Goal: Information Seeking & Learning: Learn about a topic

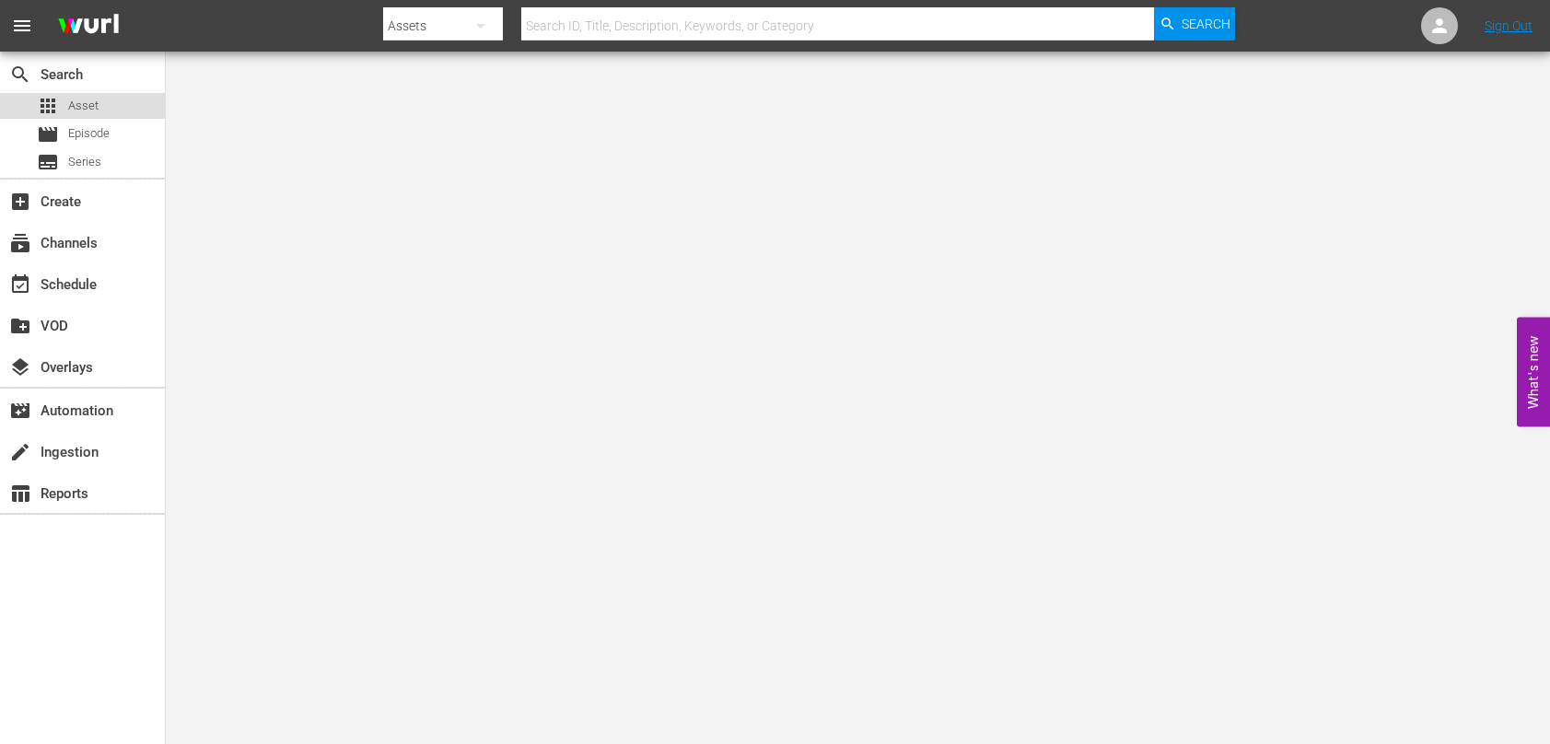
click at [99, 108] on div "apps Asset" at bounding box center [82, 106] width 165 height 26
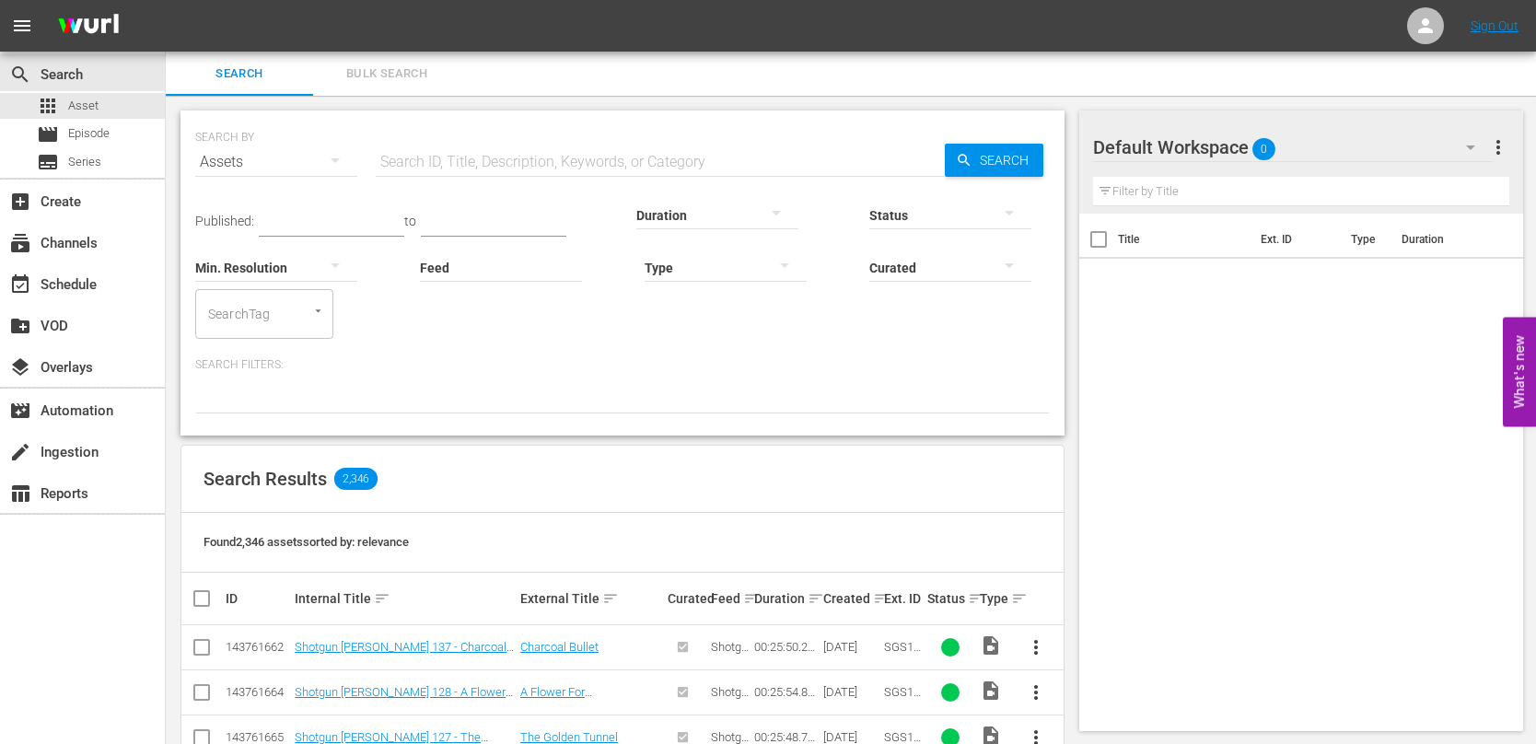
click at [541, 161] on input "text" at bounding box center [660, 162] width 569 height 44
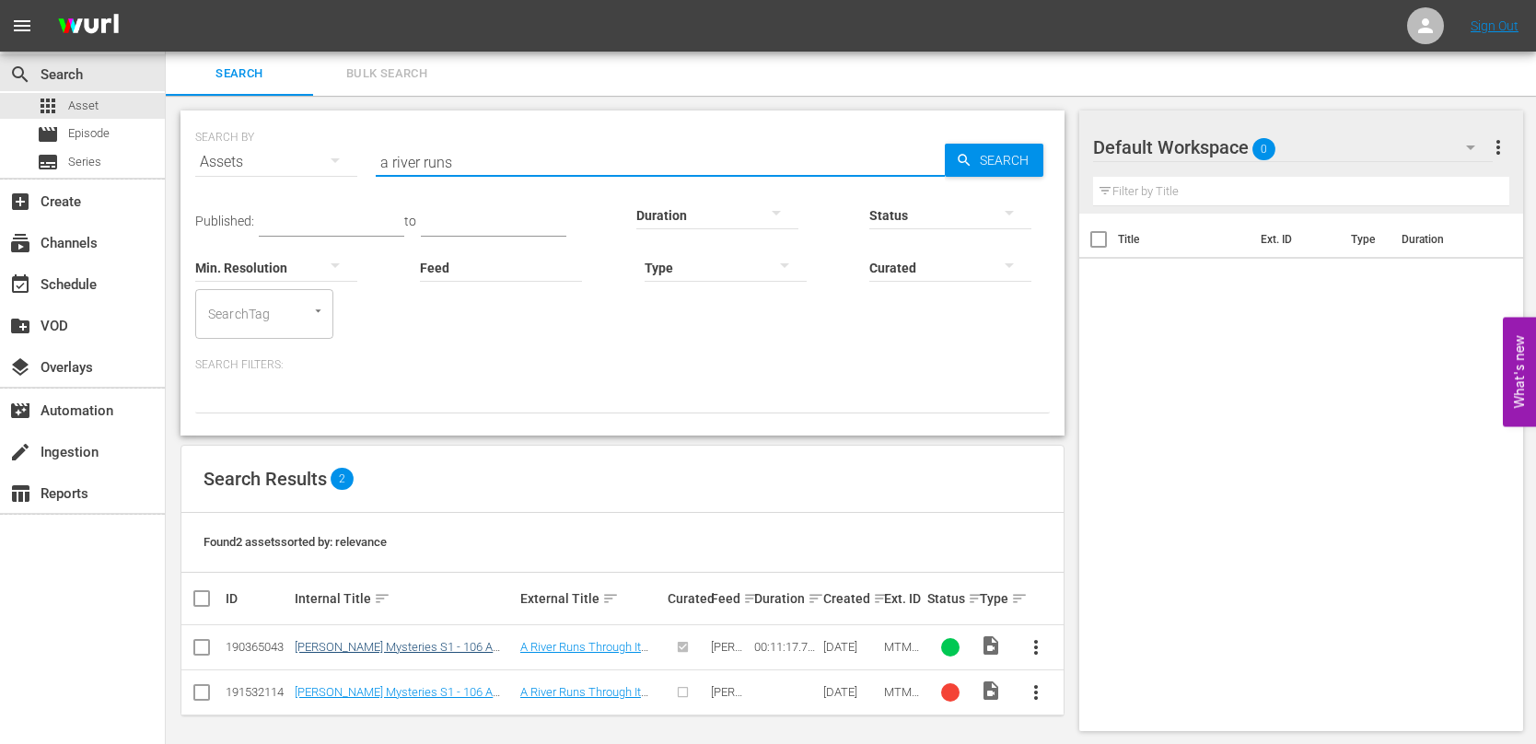
type input "a river runs"
click at [438, 648] on link "[PERSON_NAME] Mysteries S1 - 106 A River Runs Through It Into A Heart Of Darkne…" at bounding box center [394, 660] width 198 height 41
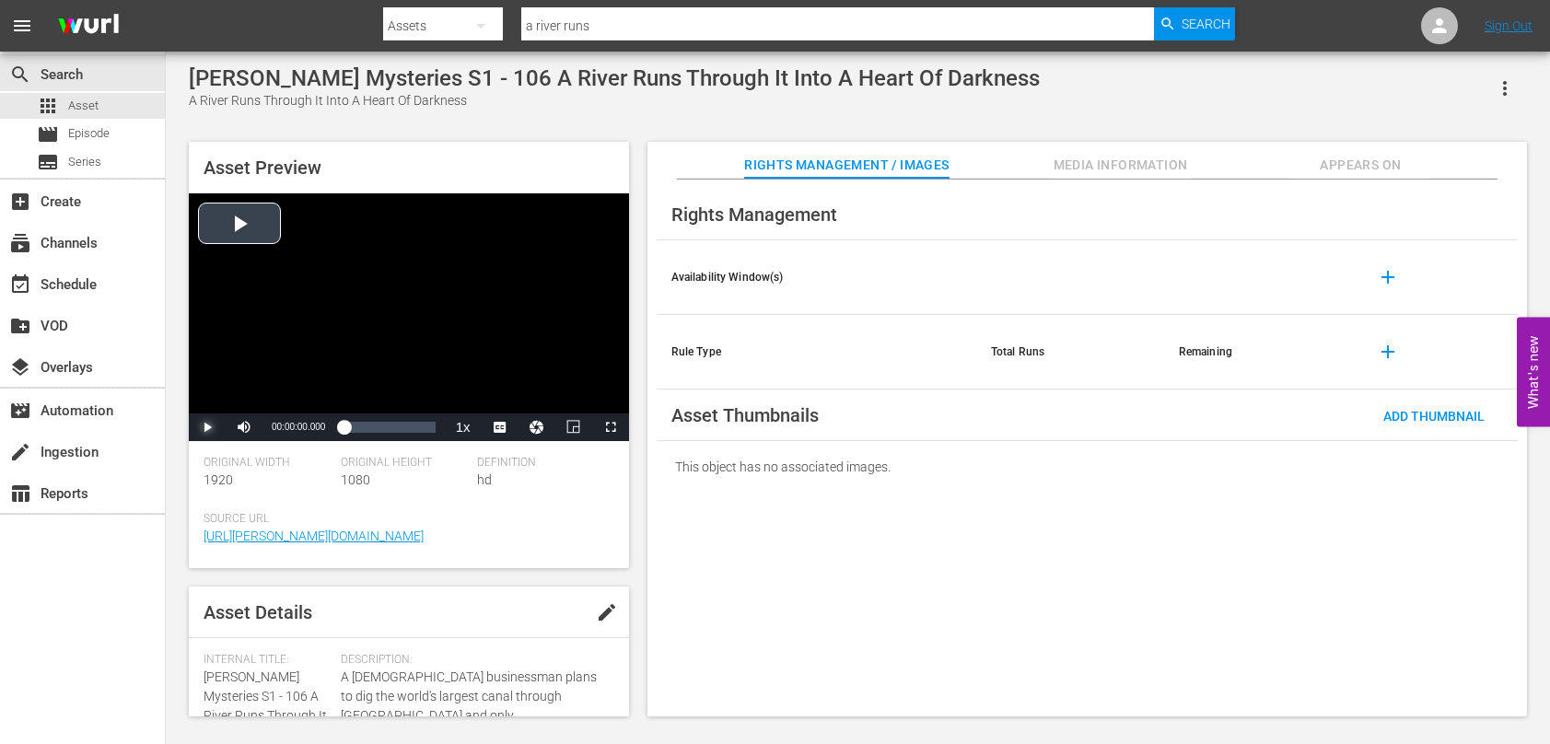
click at [207, 427] on span "Video Player" at bounding box center [207, 427] width 0 height 0
click at [0, 0] on span "Video Player" at bounding box center [0, 0] width 0 height 0
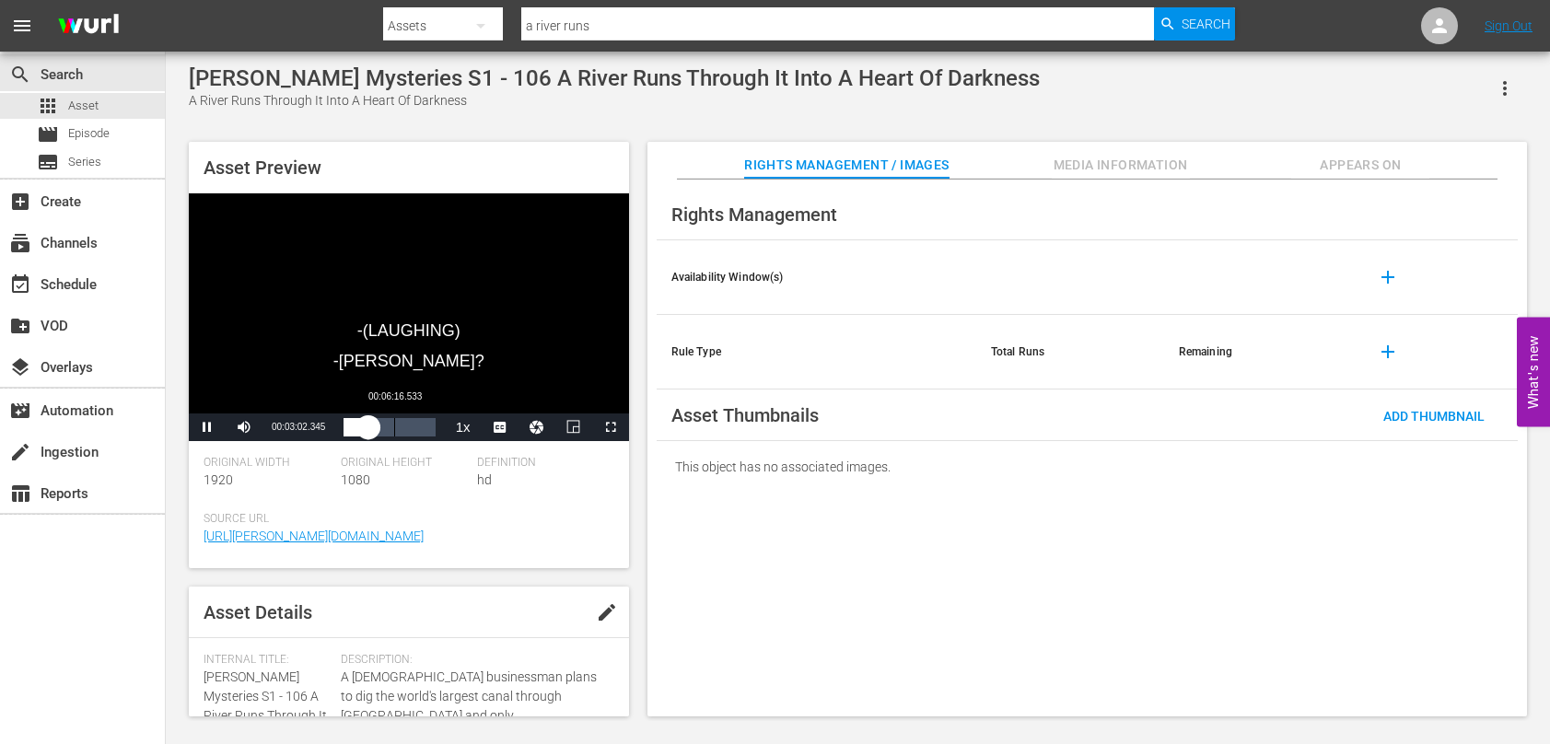
click at [394, 426] on div "00:06:16.533" at bounding box center [394, 427] width 1 height 18
click at [425, 430] on div "Loaded : 71.79% 00:10:02.453 00:07:02.077" at bounding box center [389, 427] width 91 height 18
click at [89, 108] on span "Asset" at bounding box center [83, 106] width 30 height 18
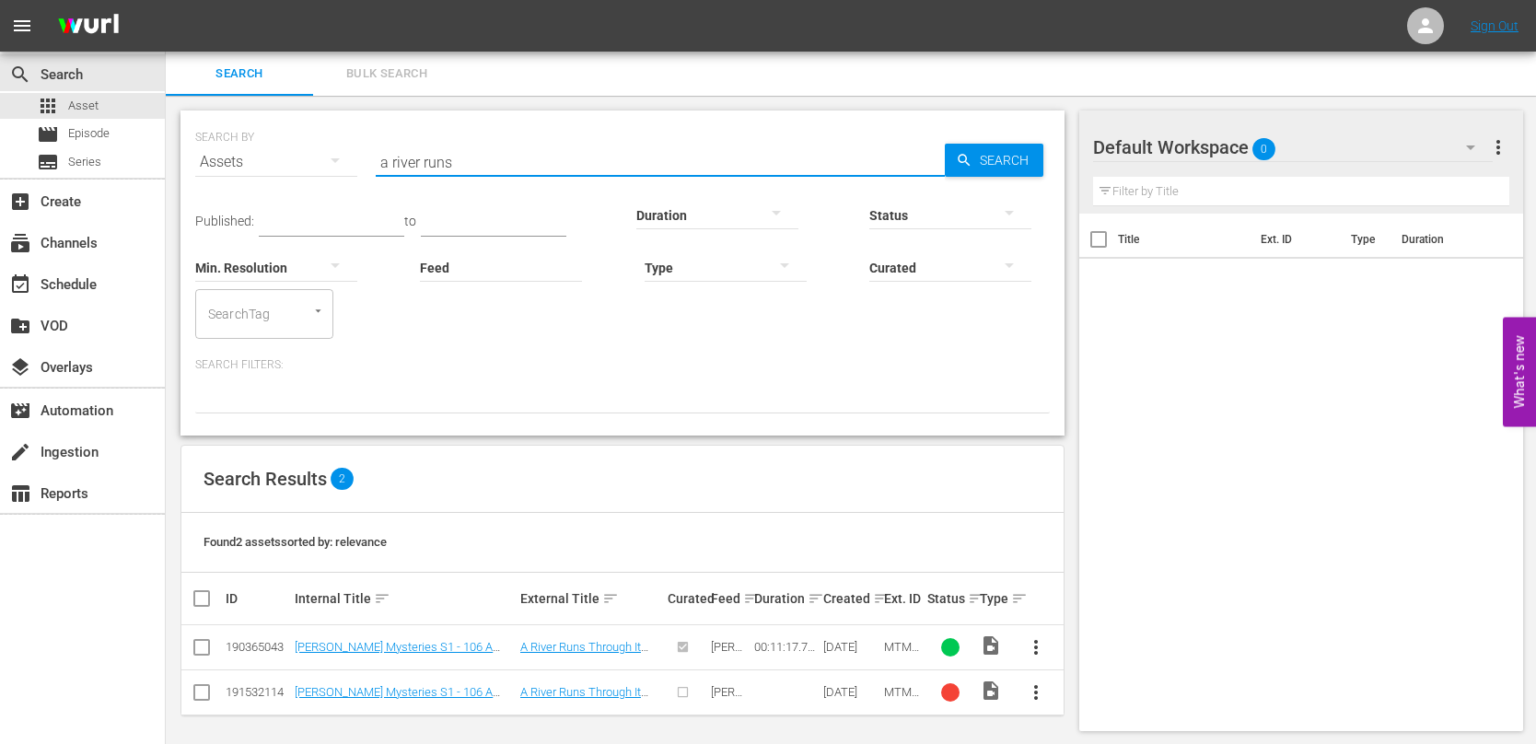
drag, startPoint x: 478, startPoint y: 157, endPoint x: 171, endPoint y: 144, distance: 307.0
click at [172, 145] on div "SEARCH BY Search By Assets Search ID, Title, Description, Keywords, or Category…" at bounding box center [623, 423] width 914 height 654
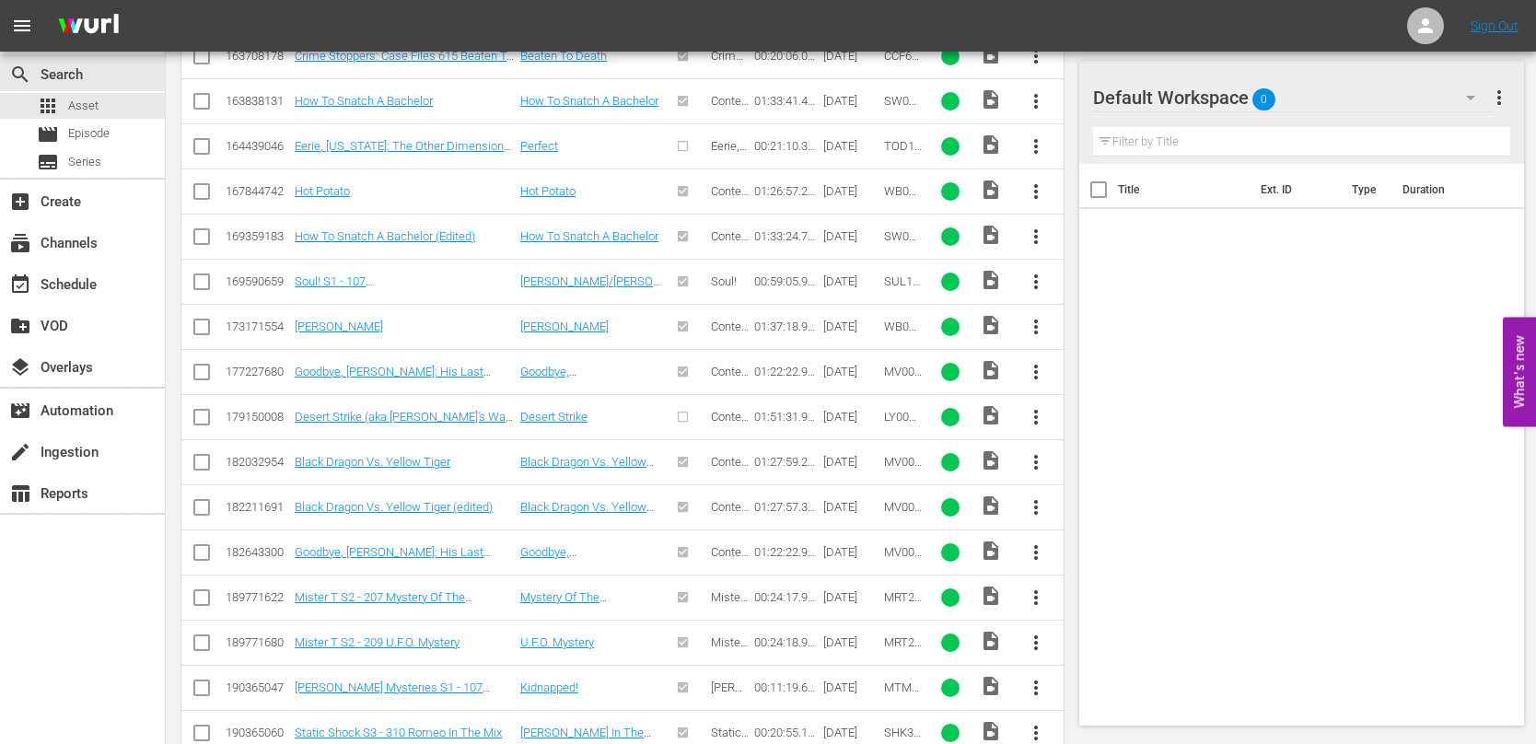
scroll to position [3662, 0]
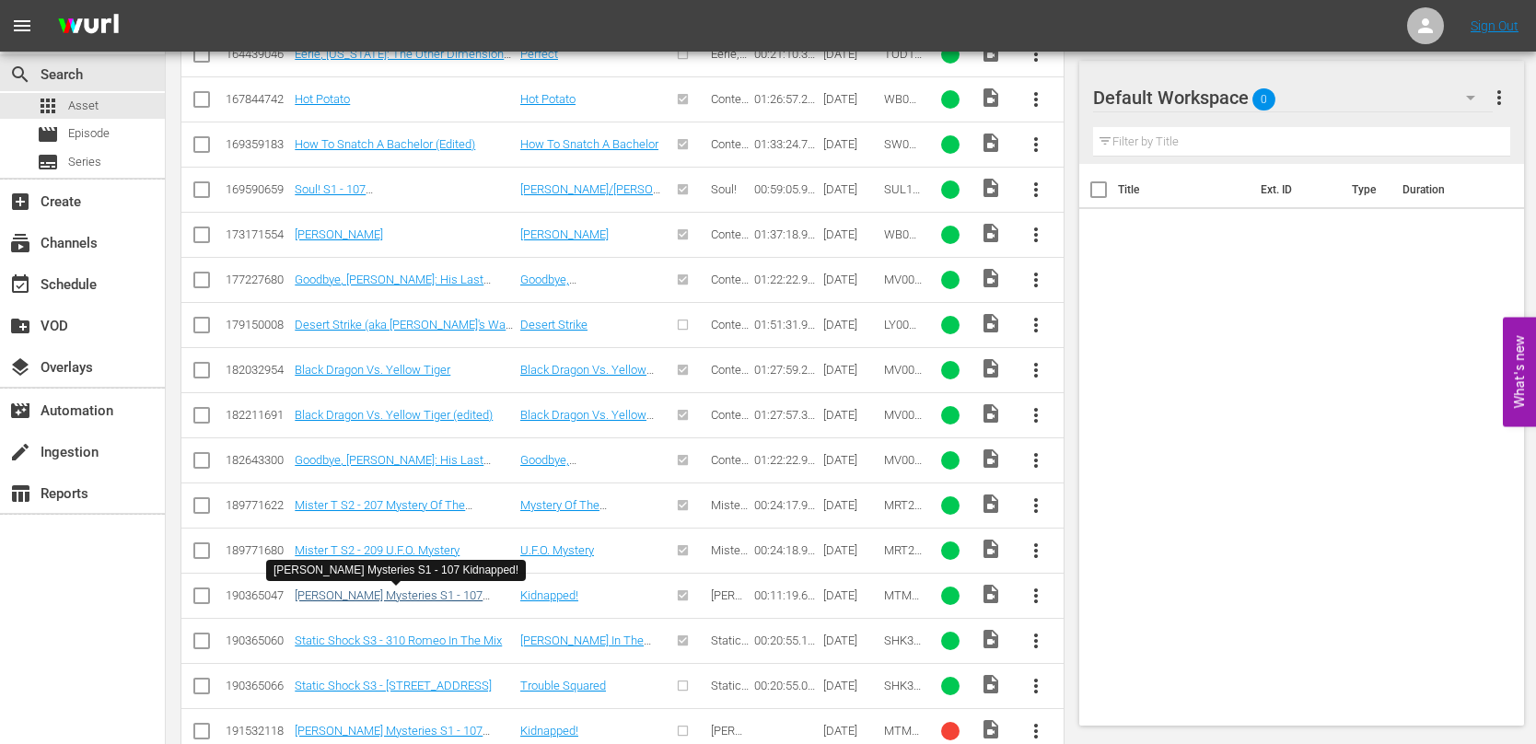
type input "kidnapped"
click at [433, 595] on link "[PERSON_NAME] Mysteries S1 - 107 Kidnapped!" at bounding box center [389, 603] width 188 height 28
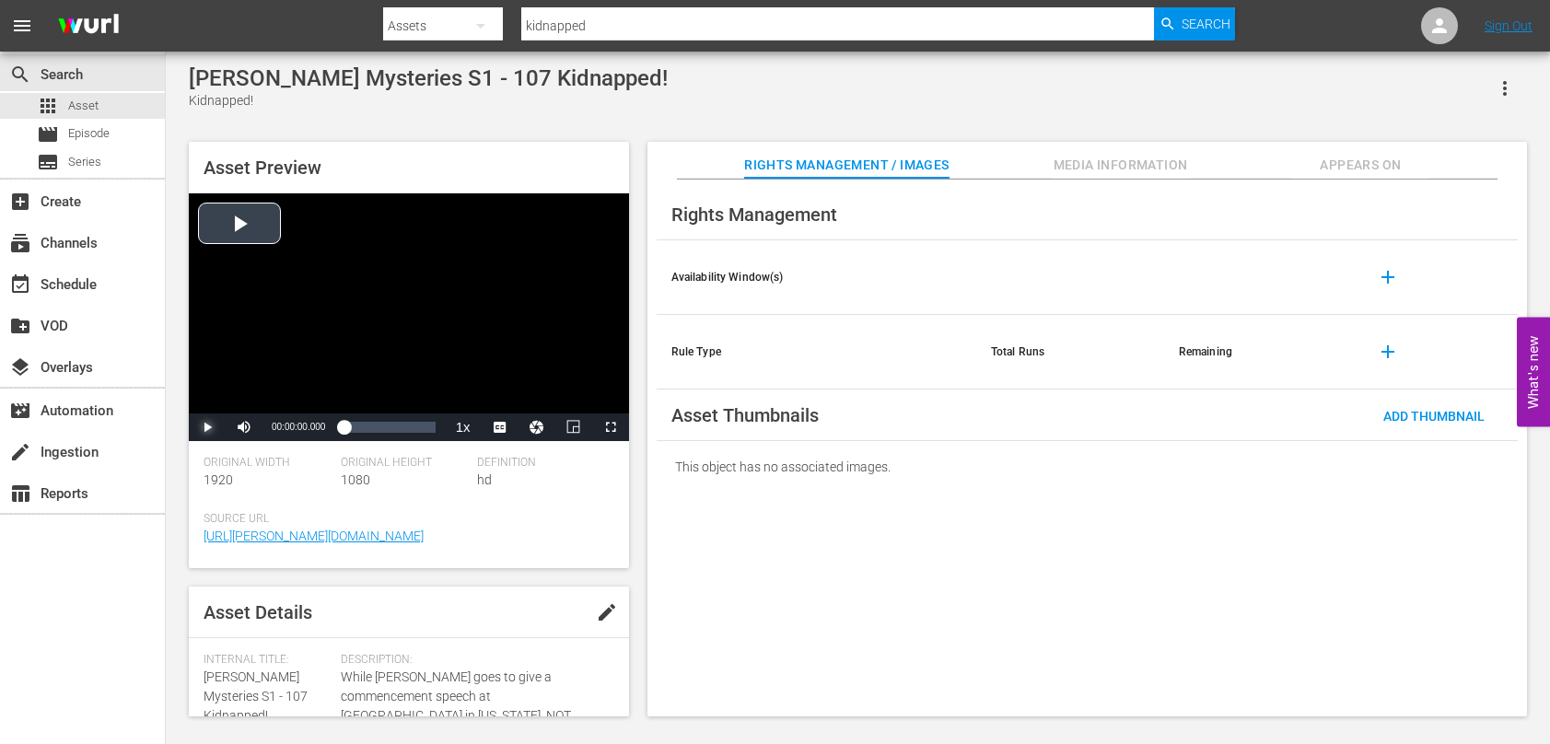
click at [207, 427] on span "Video Player" at bounding box center [207, 427] width 0 height 0
click at [508, 382] on span "Video Player" at bounding box center [508, 383] width 17 height 18
click at [394, 426] on div "Loaded : 37.97% 00:06:17.599 00:03:18.388" at bounding box center [389, 427] width 91 height 18
click at [639, 433] on div "Asset Preview I never, ever in my life seen a hat like that. Video Player is lo…" at bounding box center [858, 420] width 1357 height 575
click at [78, 103] on span "Asset" at bounding box center [83, 106] width 30 height 18
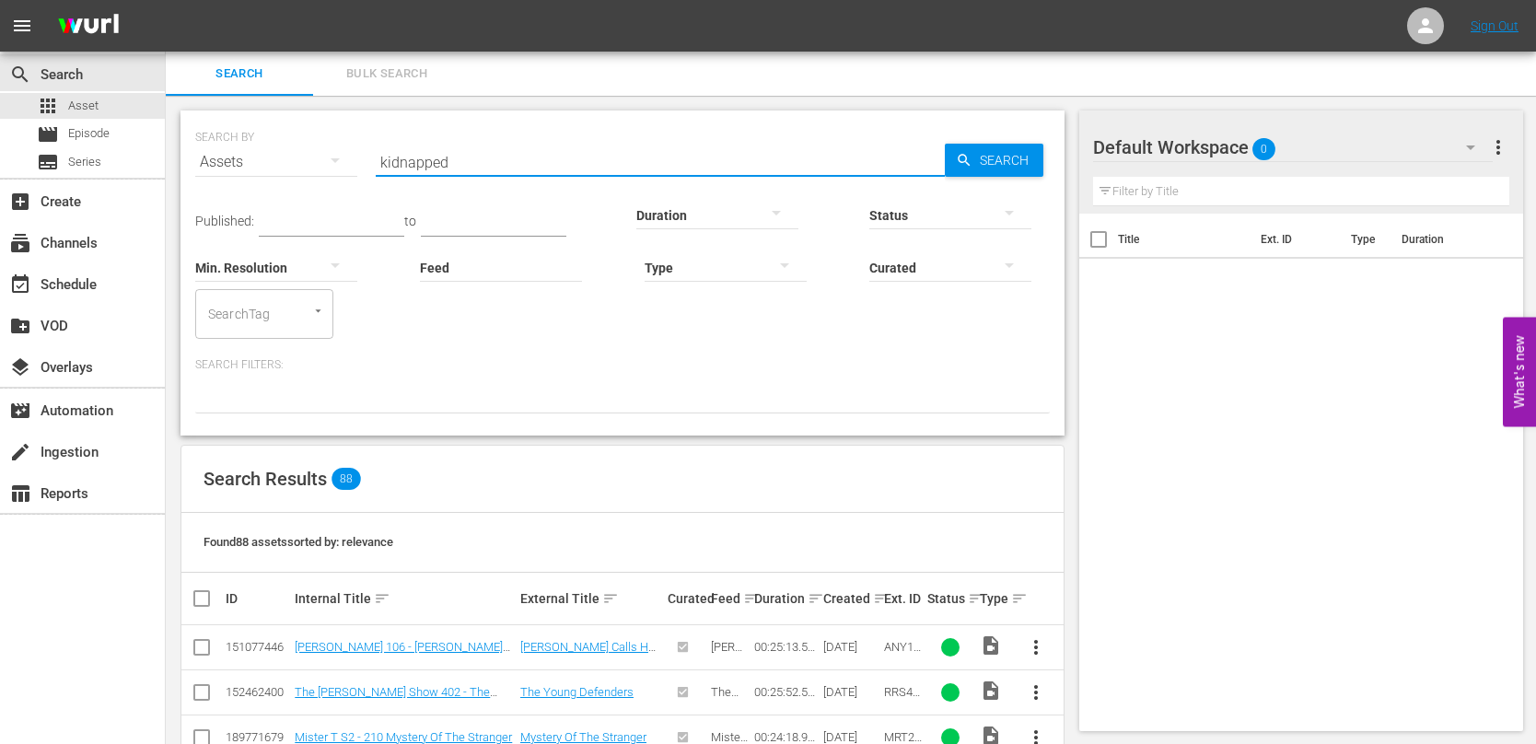
drag, startPoint x: 496, startPoint y: 162, endPoint x: 195, endPoint y: 134, distance: 302.5
click at [195, 134] on div "SEARCH BY Search By Assets Search ID, Title, Description, Keywords, or Category…" at bounding box center [622, 151] width 855 height 66
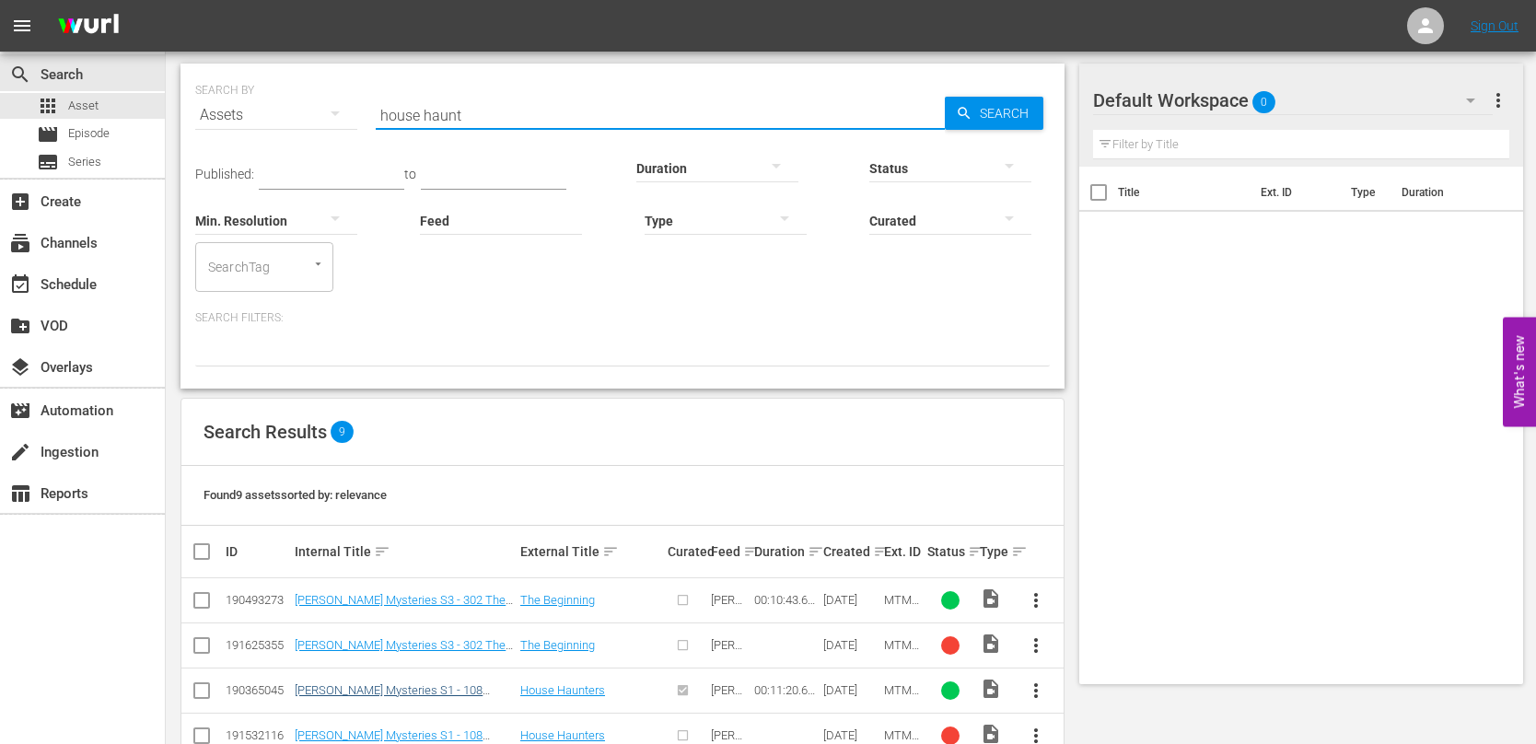
scroll to position [184, 0]
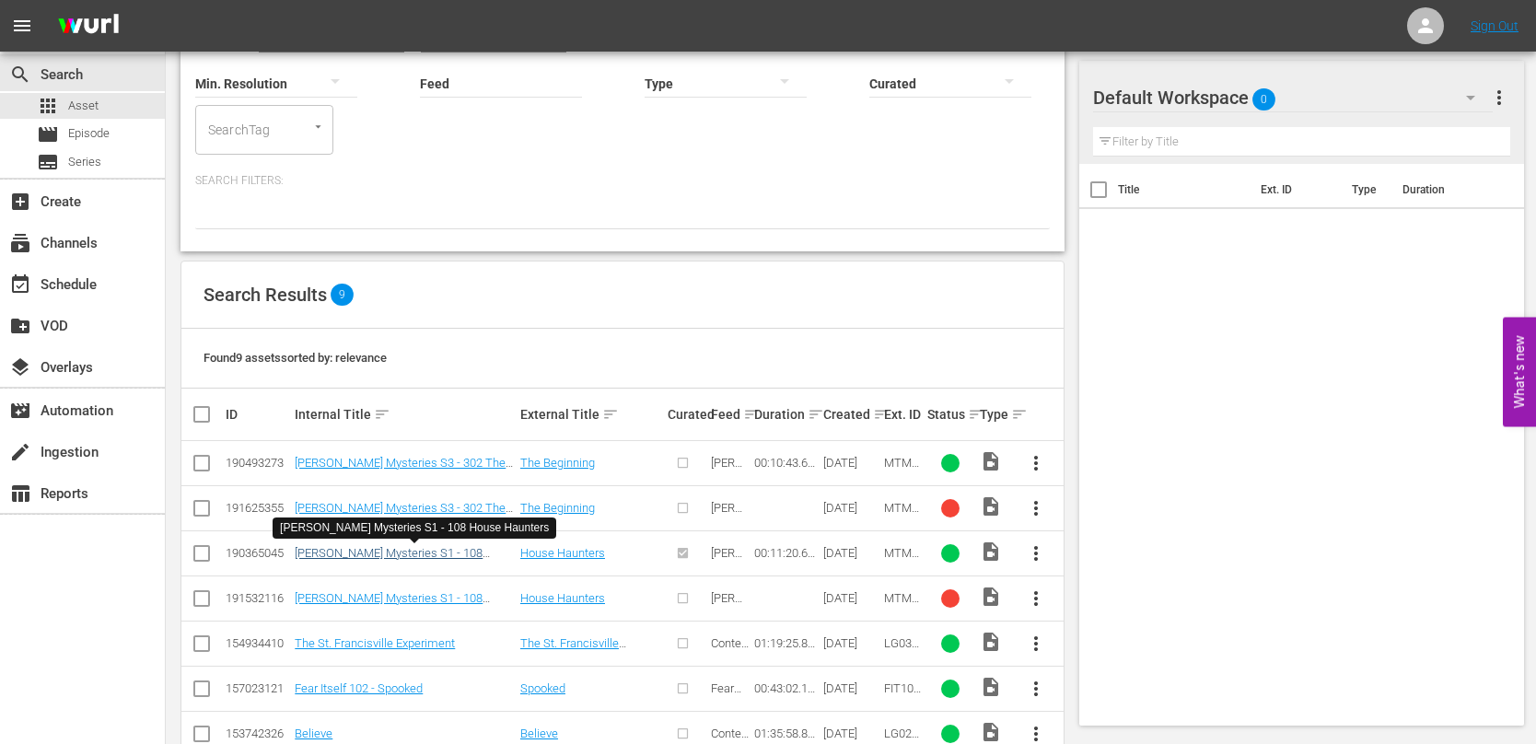
type input "house haunt"
click at [468, 557] on link "[PERSON_NAME] Mysteries S1 - 108 House Haunters" at bounding box center [389, 560] width 188 height 28
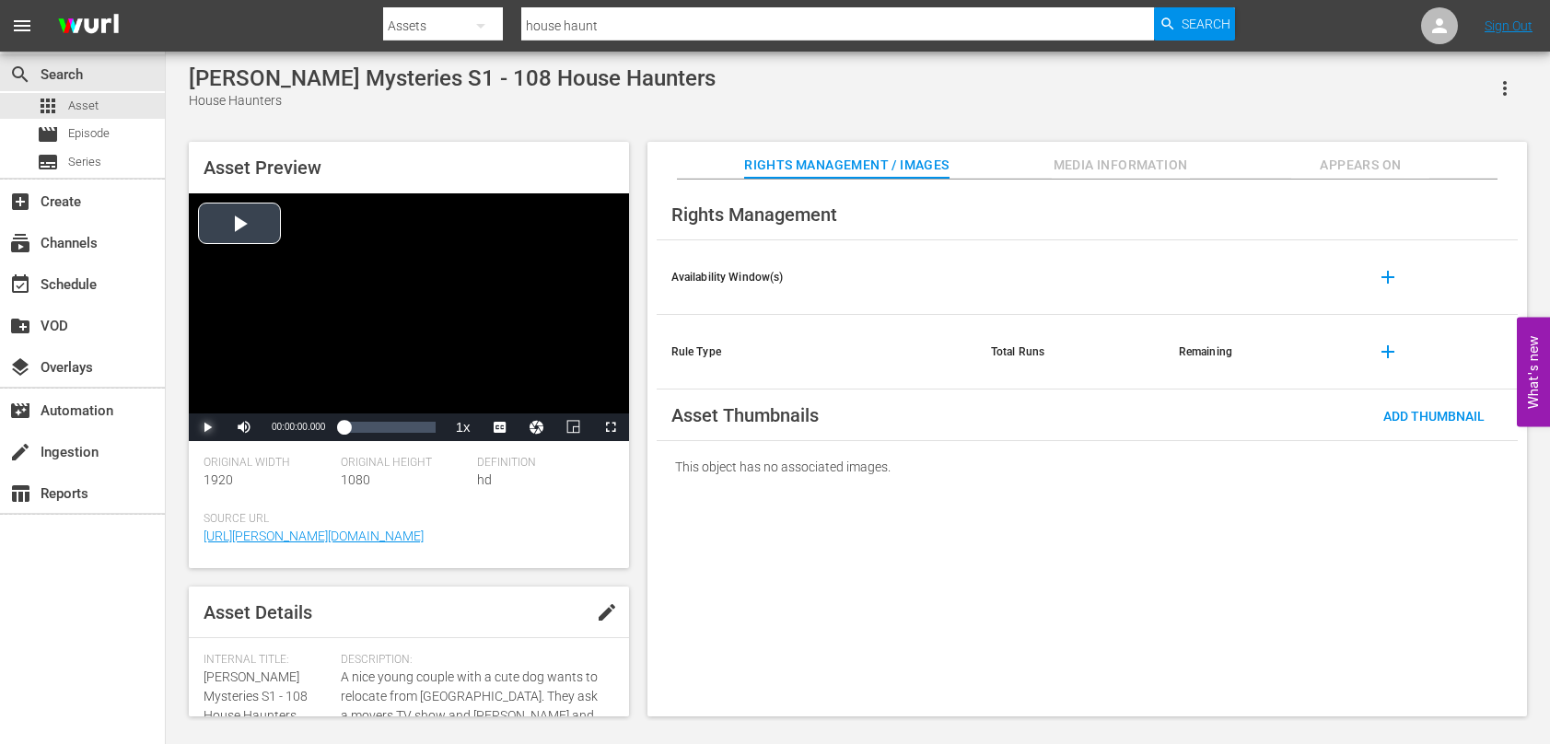
click at [207, 427] on span "Video Player" at bounding box center [207, 427] width 0 height 0
click at [489, 382] on span "CC1 Captions" at bounding box center [500, 382] width 34 height 13
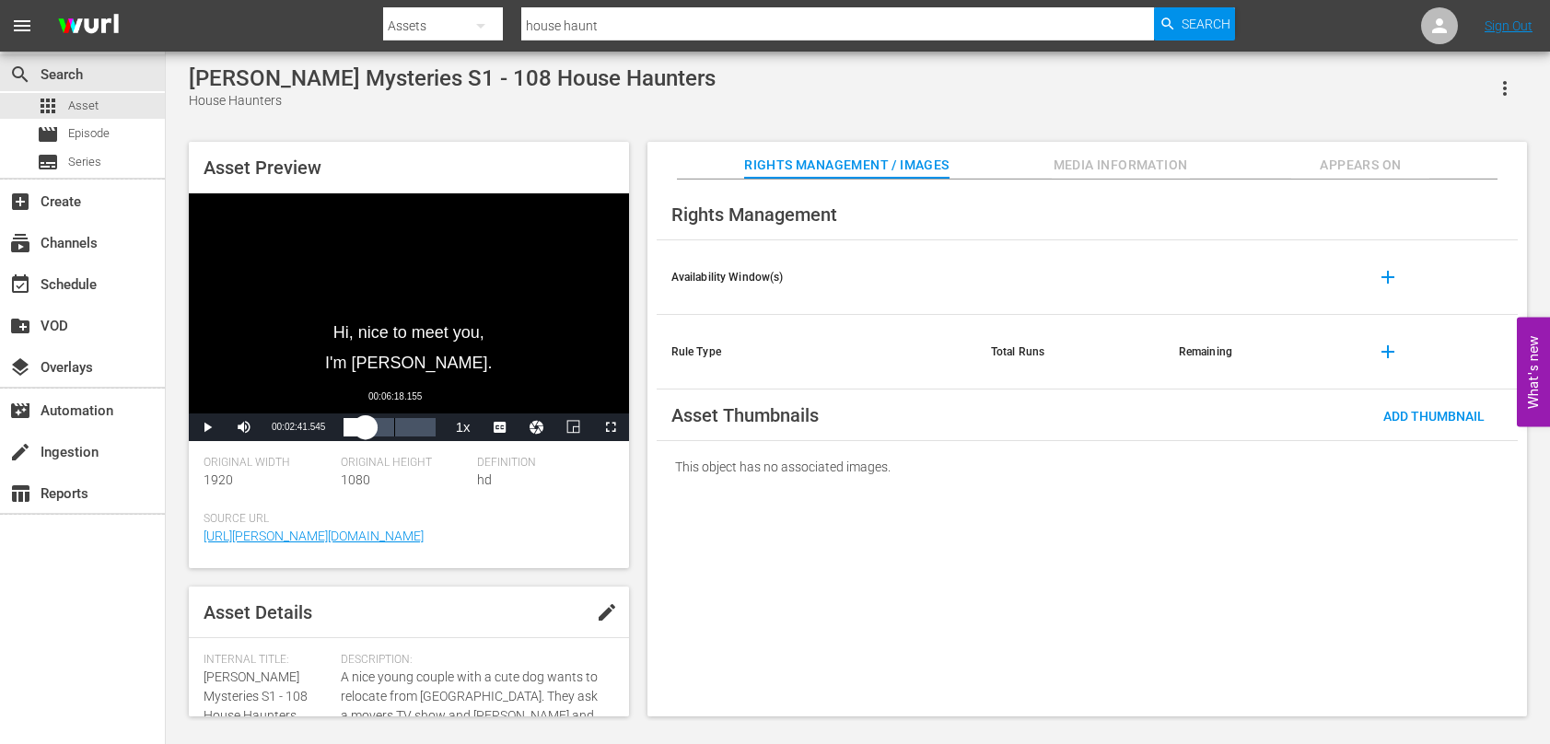
click at [394, 431] on div "00:06:18.155" at bounding box center [394, 427] width 1 height 18
click at [427, 434] on div "00:10:25.675" at bounding box center [427, 427] width 1 height 18
click at [428, 427] on div "00:10:34.990" at bounding box center [387, 427] width 86 height 18
click at [423, 428] on div "00:10:33.303" at bounding box center [386, 427] width 85 height 18
drag, startPoint x: 89, startPoint y: 106, endPoint x: 89, endPoint y: 5, distance: 101.3
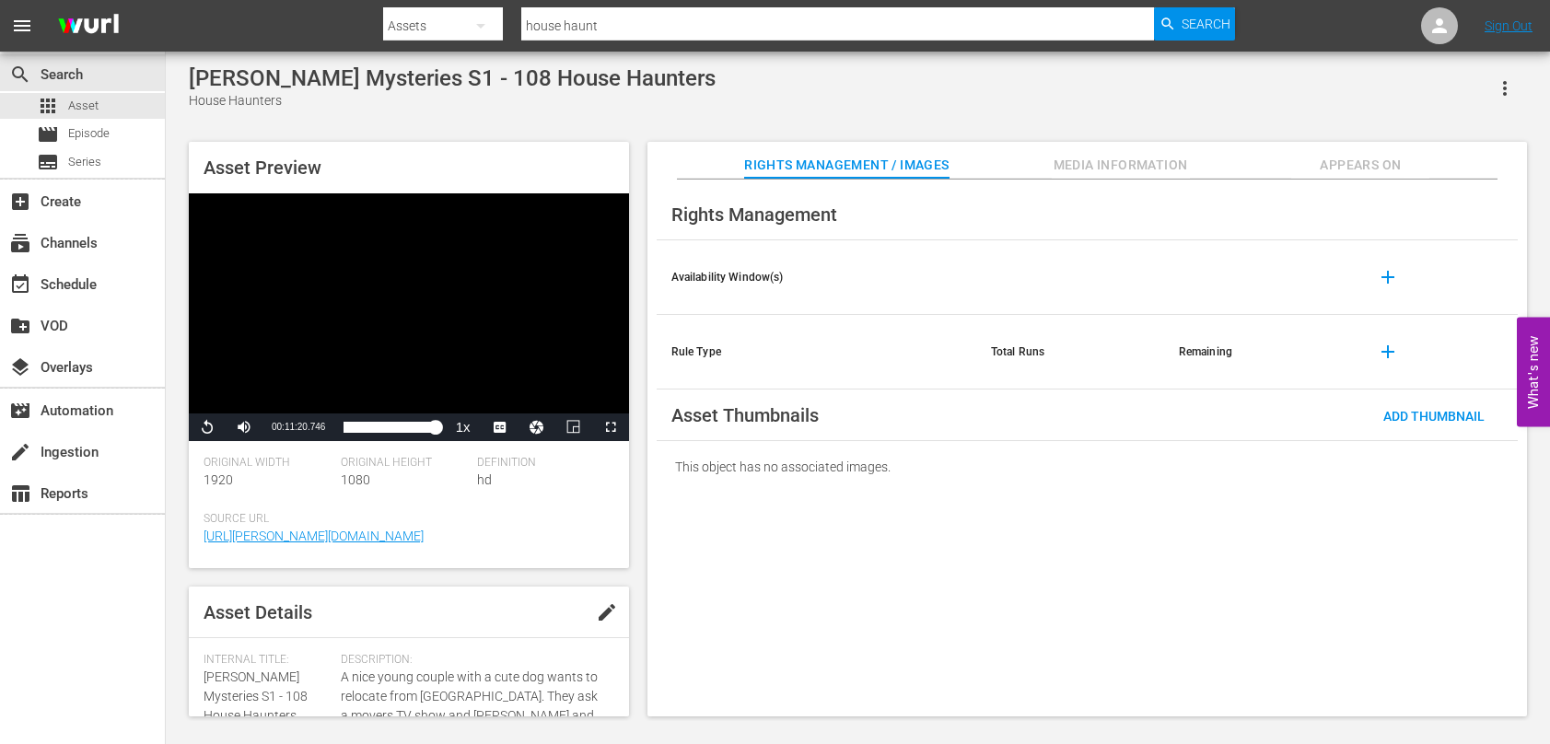
click at [89, 106] on span "Asset" at bounding box center [83, 106] width 30 height 18
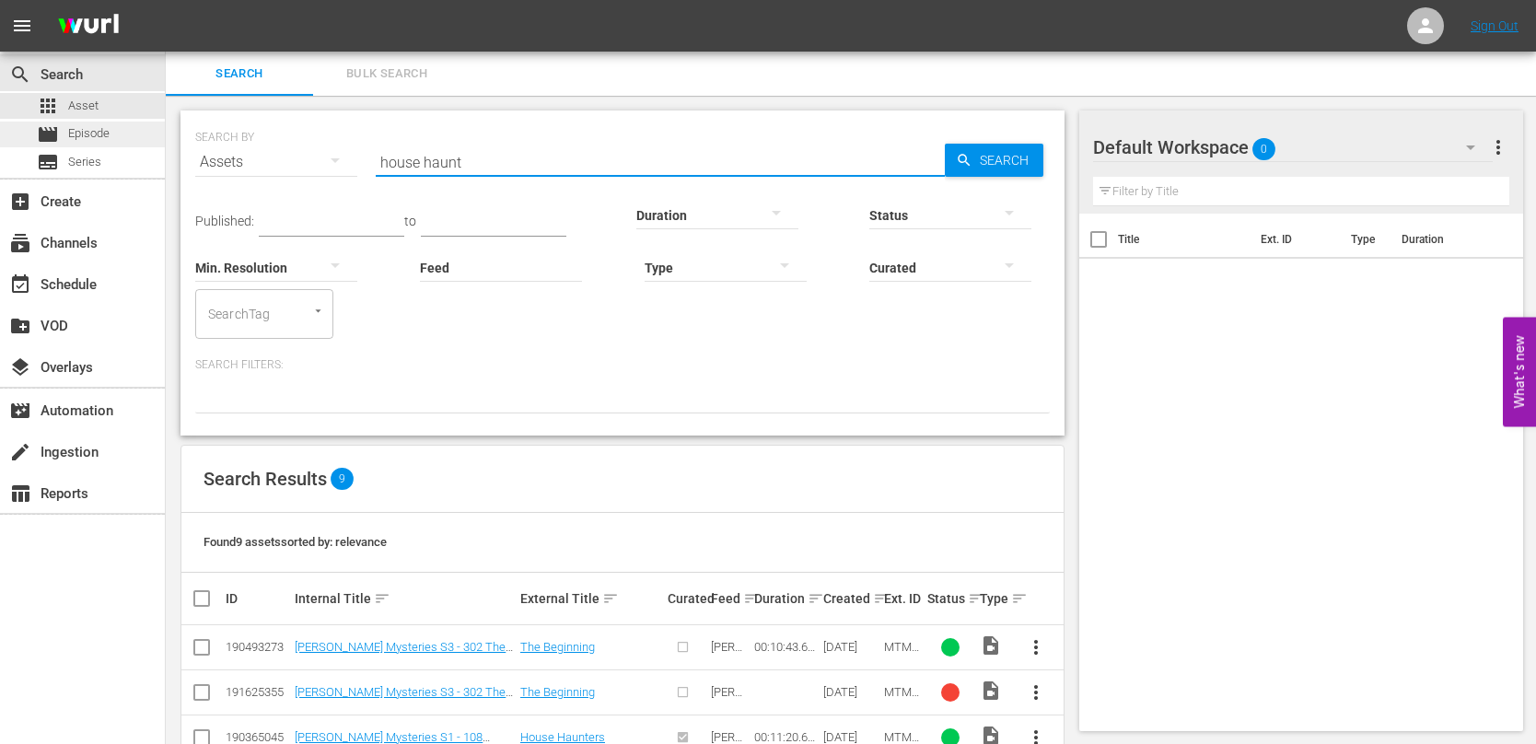
drag, startPoint x: 496, startPoint y: 160, endPoint x: 149, endPoint y: 133, distance: 347.4
click at [166, 0] on div "search Search apps Asset movie Episode subtitles Series add_box Create subscrip…" at bounding box center [851, 0] width 1371 height 0
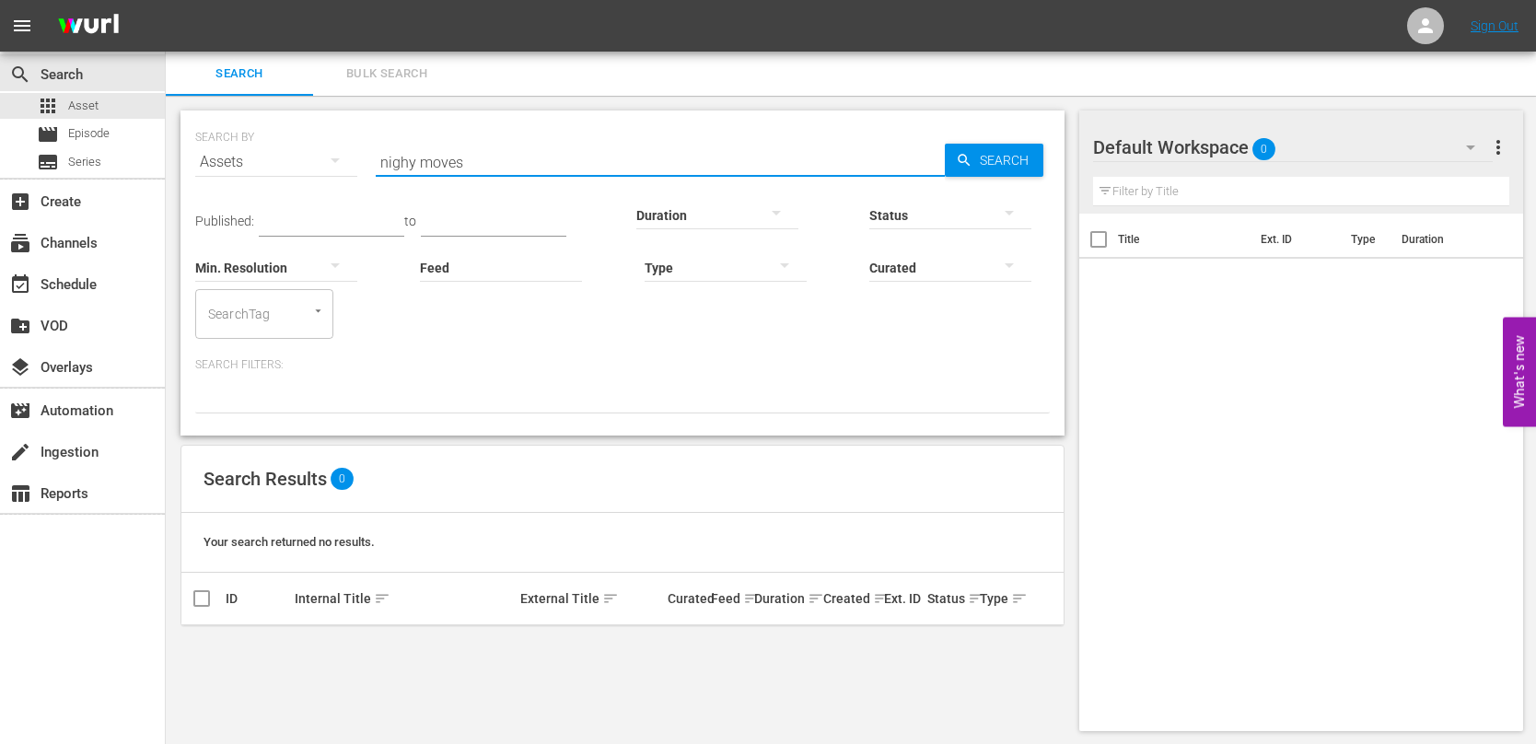
click at [410, 164] on input "nighy moves" at bounding box center [660, 162] width 569 height 44
drag, startPoint x: 410, startPoint y: 164, endPoint x: 385, endPoint y: 158, distance: 25.5
click at [383, 158] on input "nighy moves" at bounding box center [660, 162] width 569 height 44
click at [413, 164] on input "nighy moves" at bounding box center [660, 162] width 569 height 44
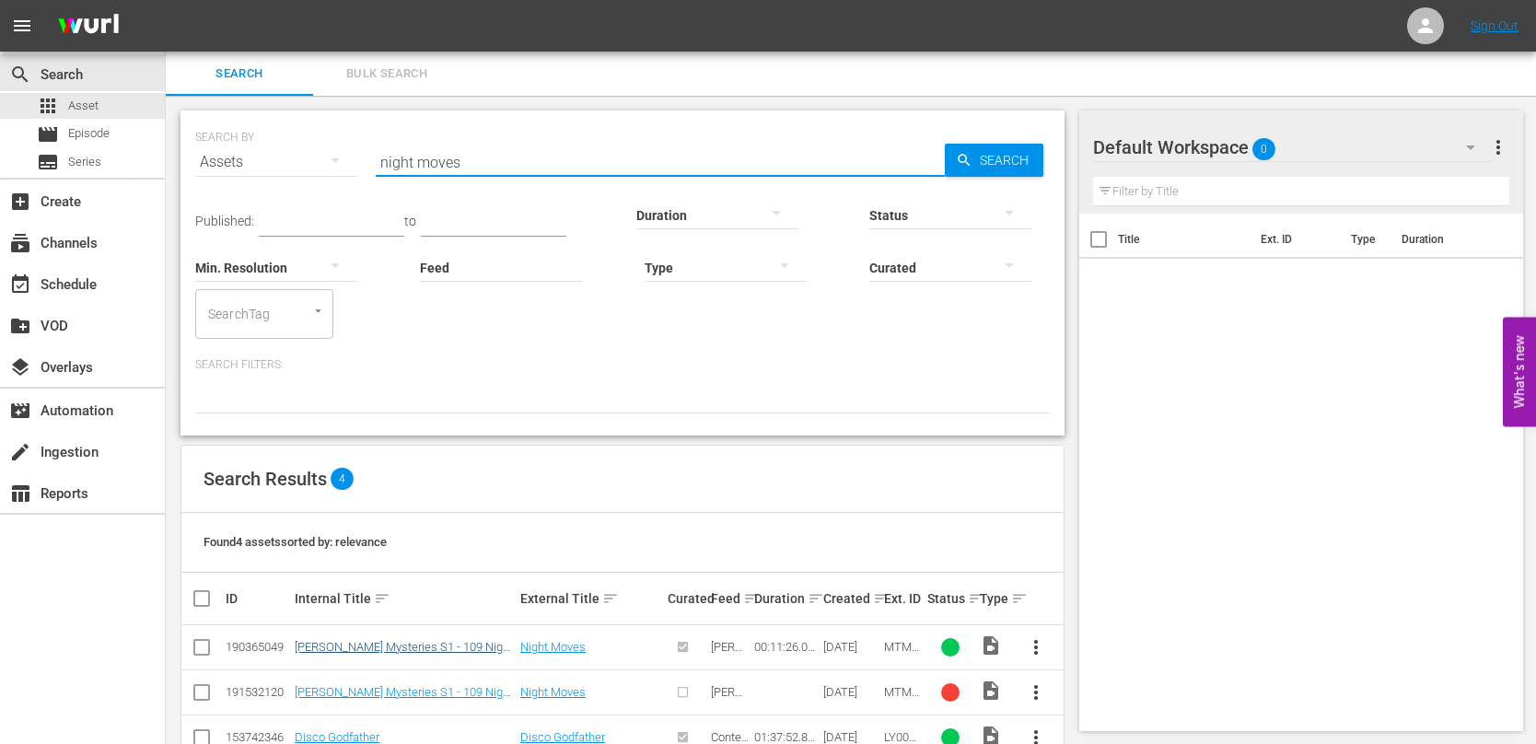
type input "night moves"
click at [455, 641] on link "[PERSON_NAME] Mysteries S1 - 109 Night Moves" at bounding box center [404, 654] width 218 height 28
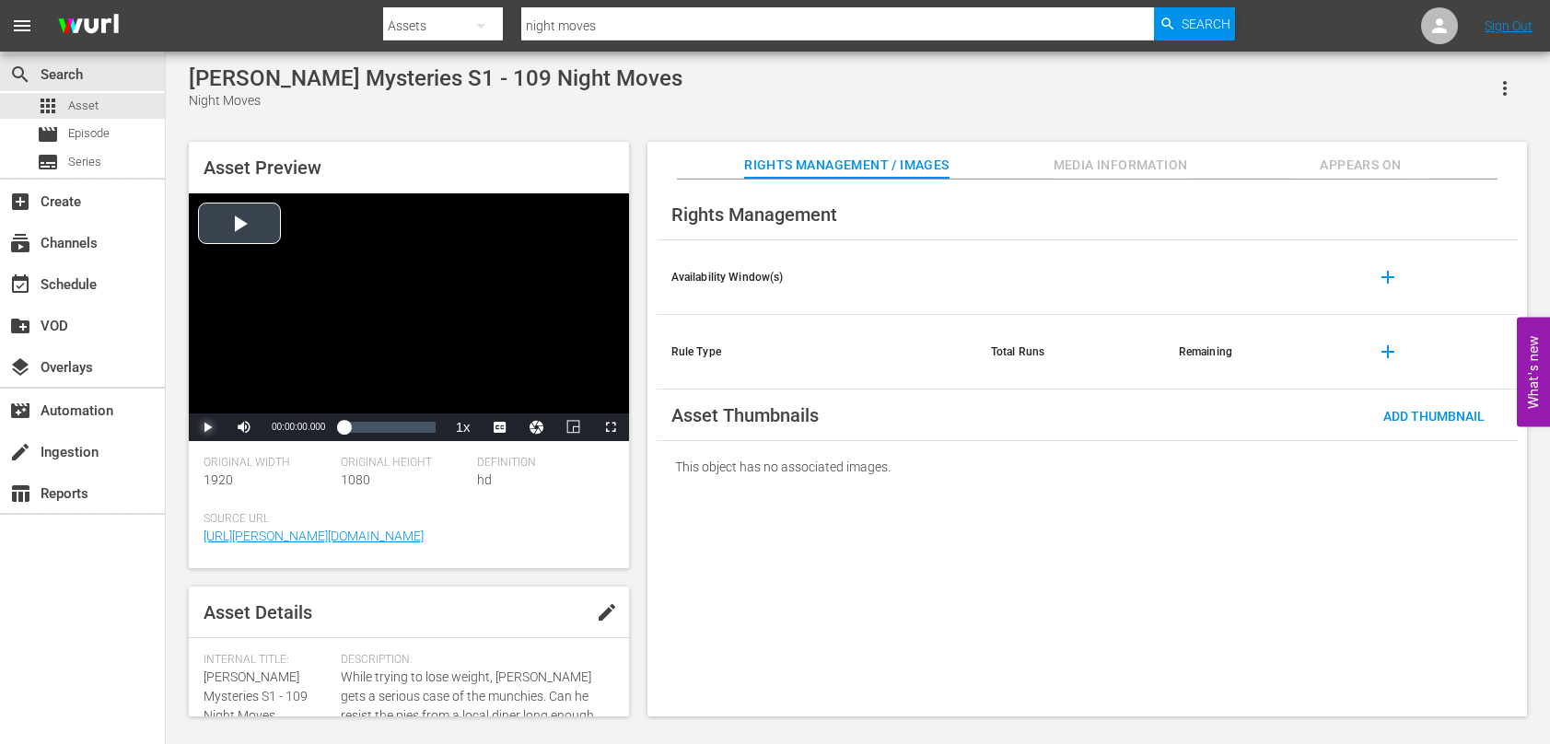
click at [207, 427] on span "Video Player" at bounding box center [207, 427] width 0 height 0
click at [514, 387] on span "Video Player" at bounding box center [508, 383] width 17 height 18
click at [363, 319] on div "Video Player" at bounding box center [409, 303] width 440 height 220
click at [207, 427] on span "Video Player" at bounding box center [207, 427] width 0 height 0
click at [400, 430] on div "Loaded : 38.51% 00:07:02.718 00:03:24.636" at bounding box center [389, 427] width 91 height 18
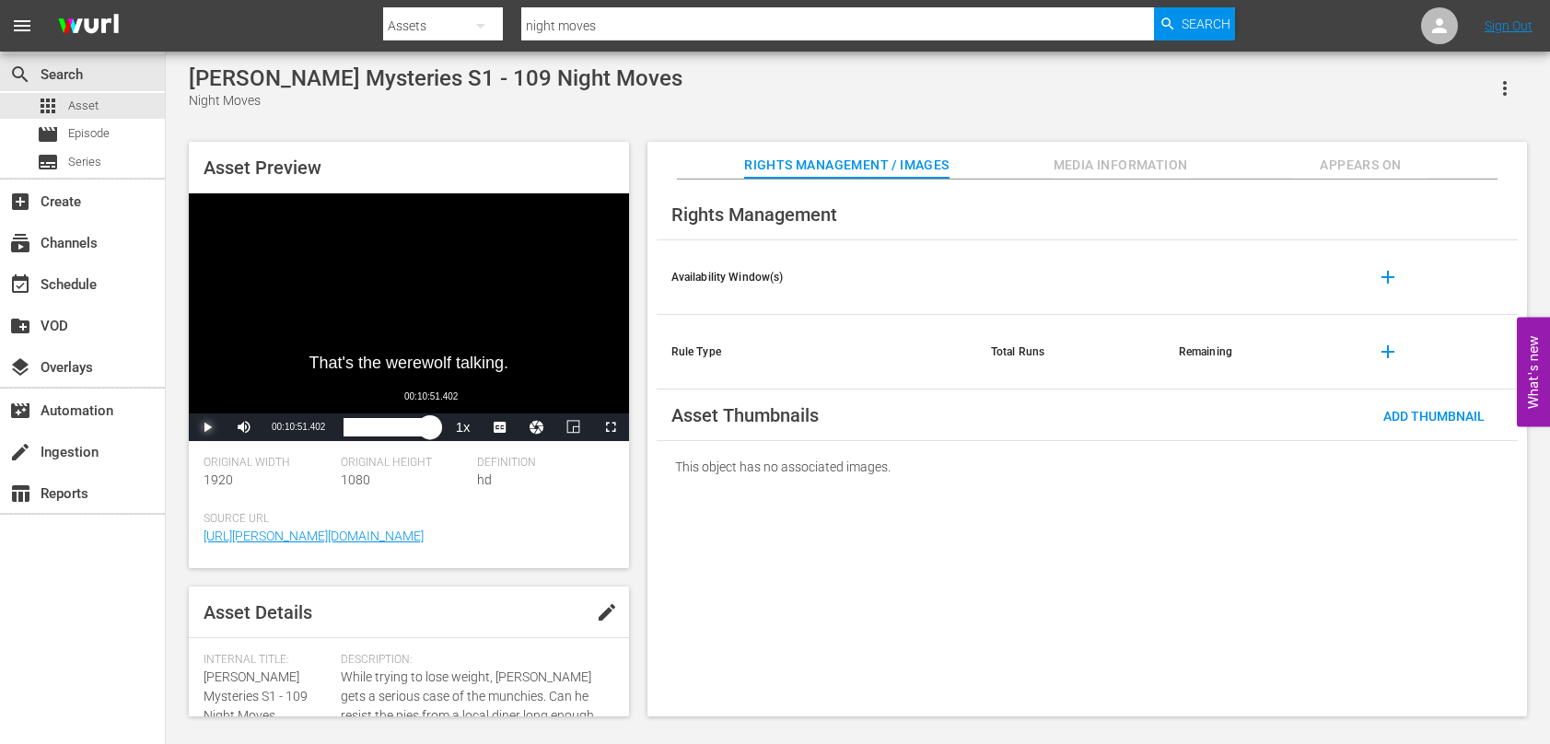
click at [430, 435] on div "00:09:27.864" at bounding box center [387, 427] width 87 height 18
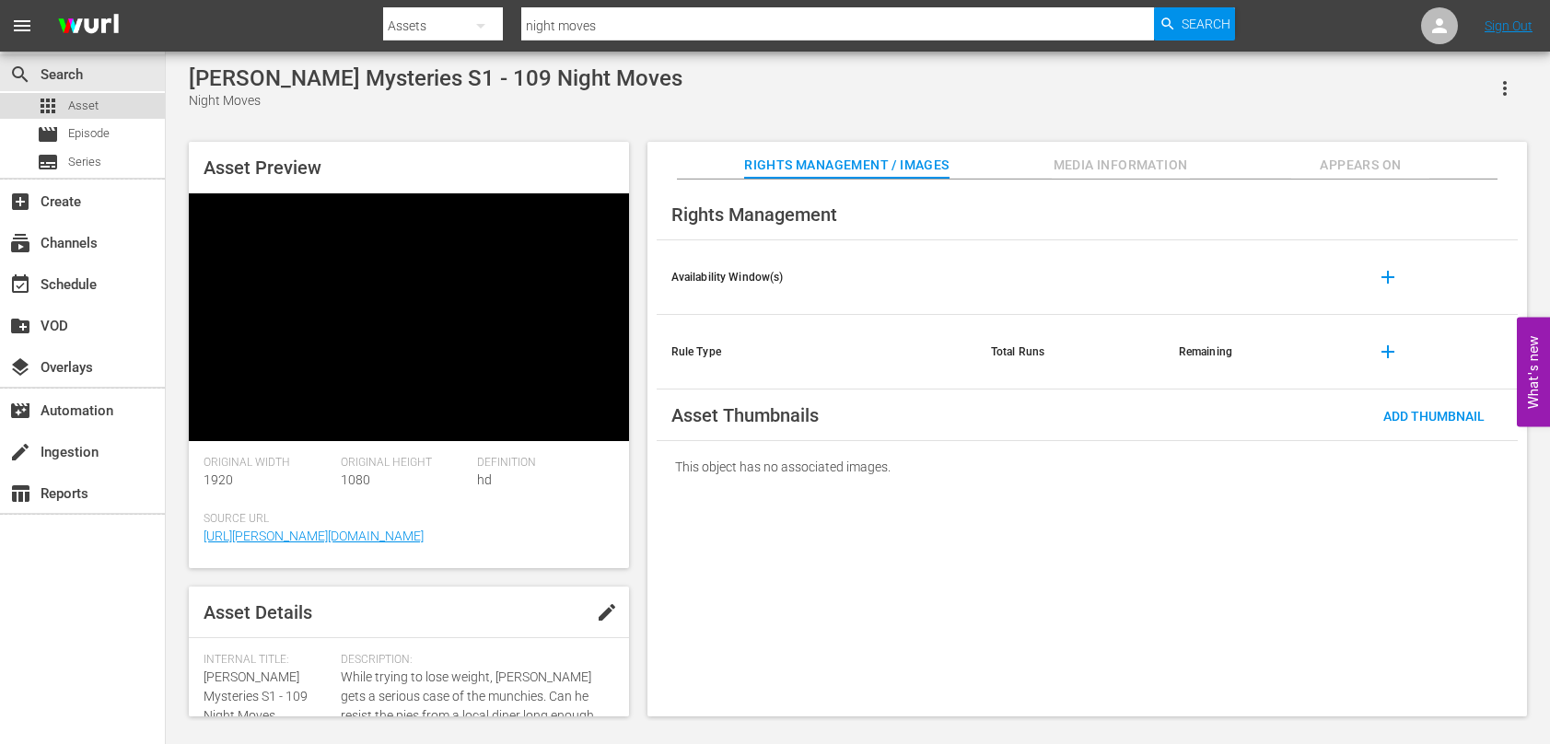
click at [81, 106] on span "Asset" at bounding box center [83, 106] width 30 height 18
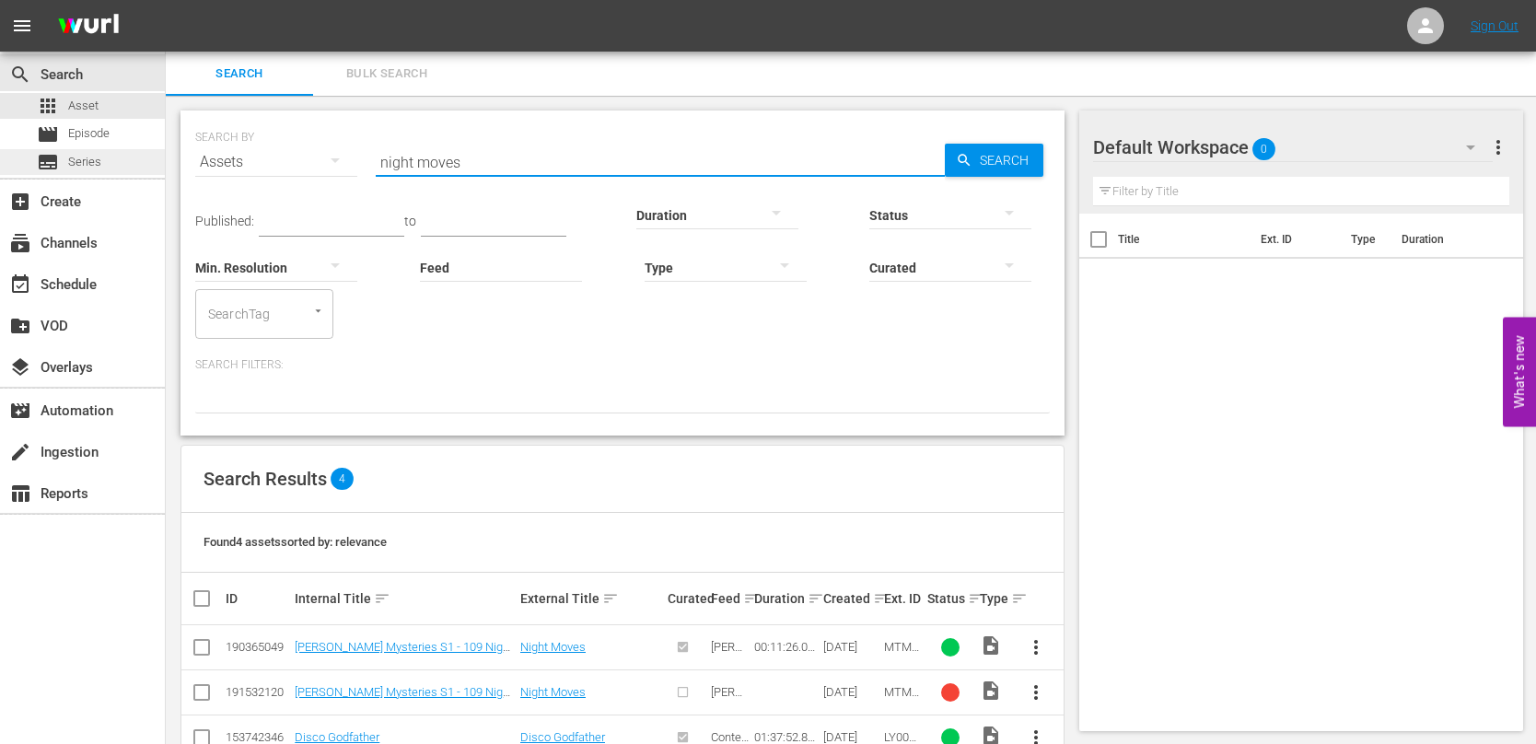
drag, startPoint x: 524, startPoint y: 162, endPoint x: 161, endPoint y: 150, distance: 363.1
click at [166, 0] on div "search Search apps Asset movie Episode subtitles Series add_box Create subscrip…" at bounding box center [851, 0] width 1371 height 0
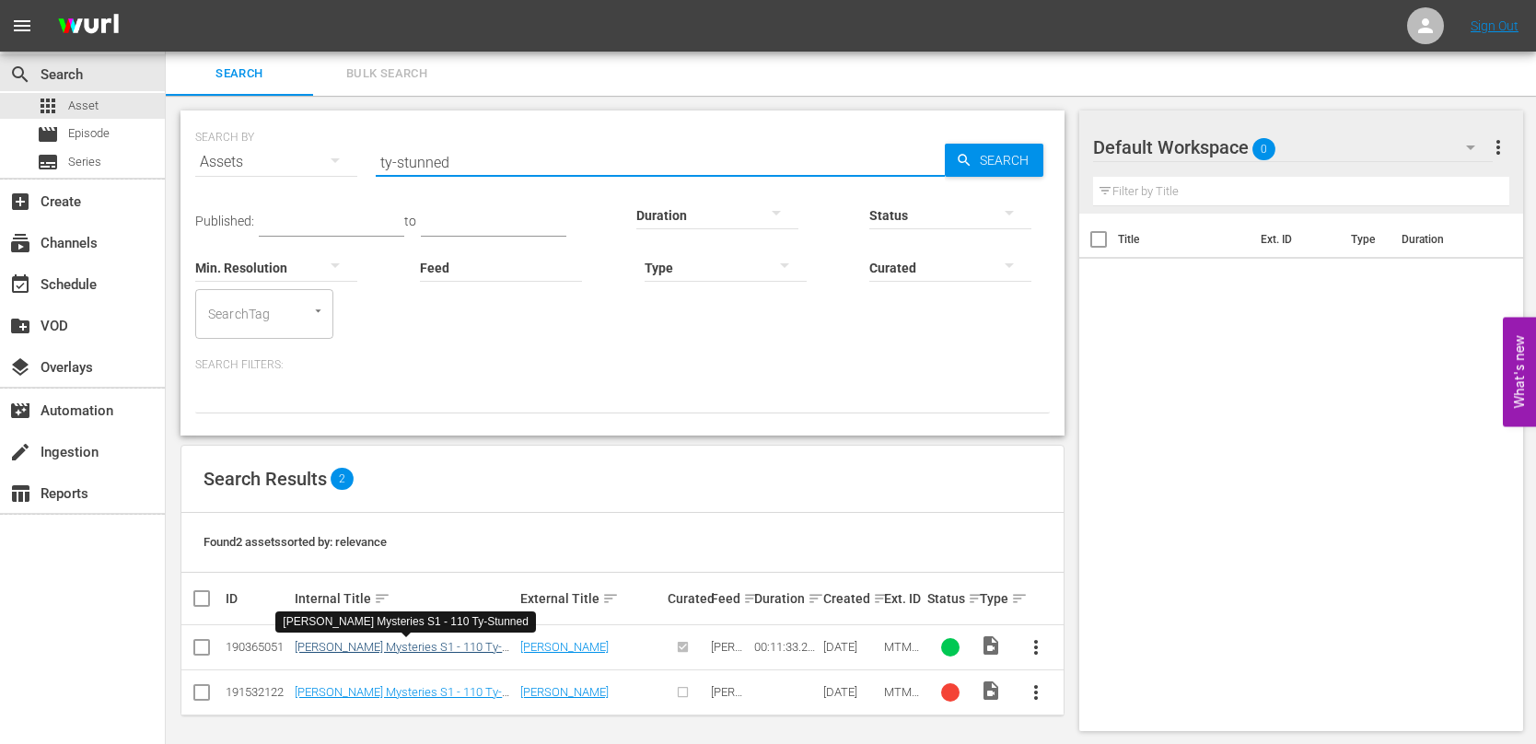
type input "ty-stunned"
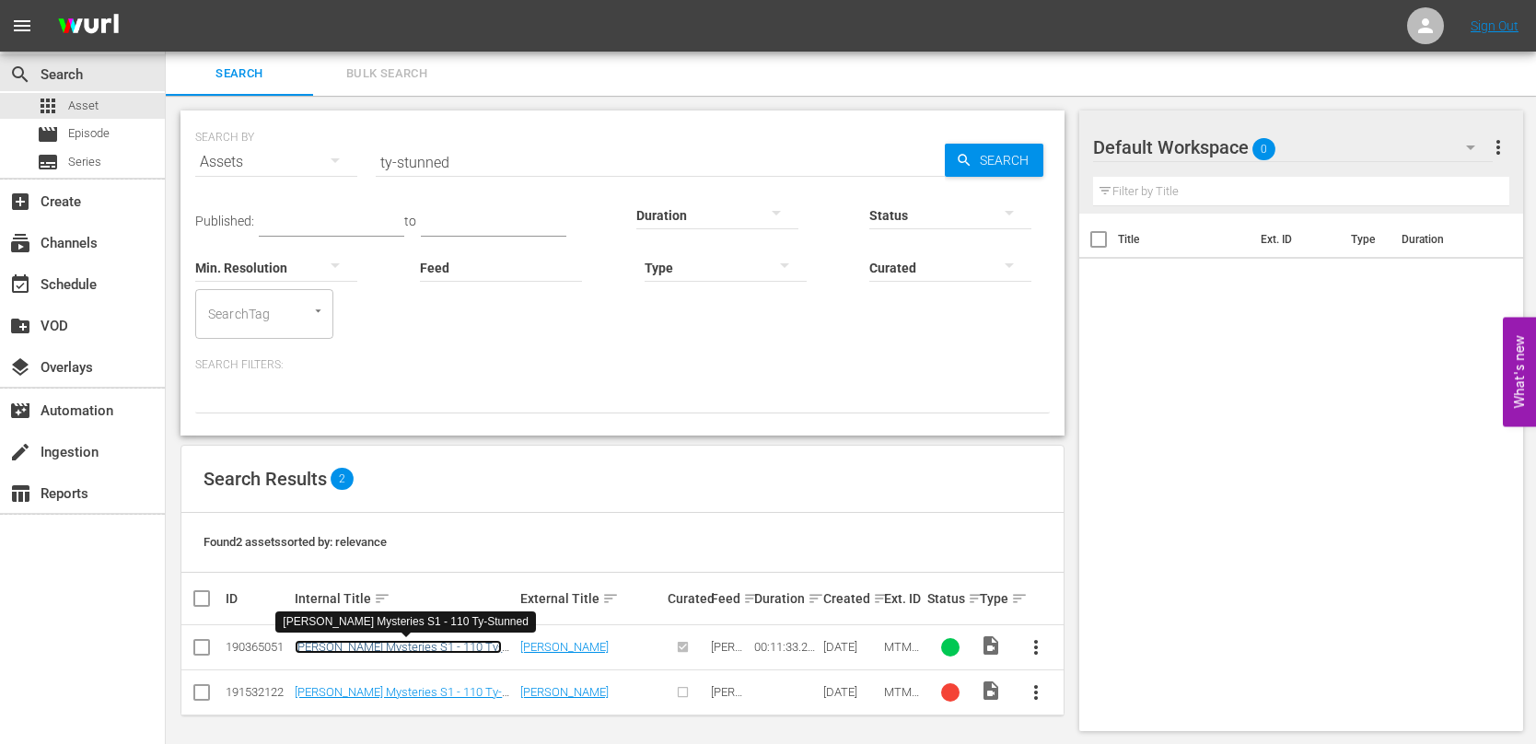
click at [443, 651] on link "[PERSON_NAME] Mysteries S1 - 110 Ty-Stunned" at bounding box center [398, 654] width 207 height 28
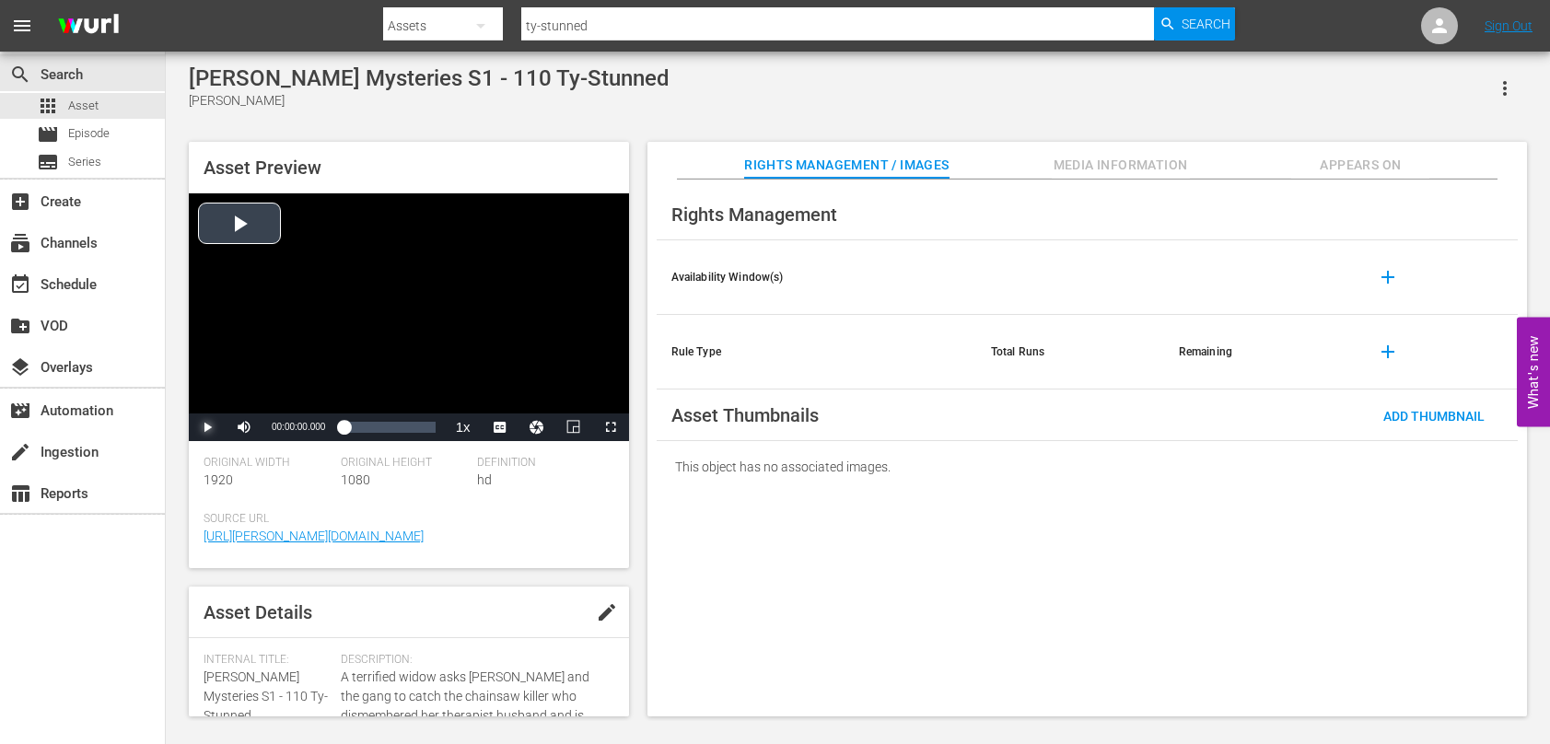
click at [207, 427] on span "Video Player" at bounding box center [207, 427] width 0 height 0
click at [505, 379] on span "Video Player" at bounding box center [508, 383] width 17 height 18
click at [398, 426] on div "00:06:53.122" at bounding box center [398, 427] width 1 height 18
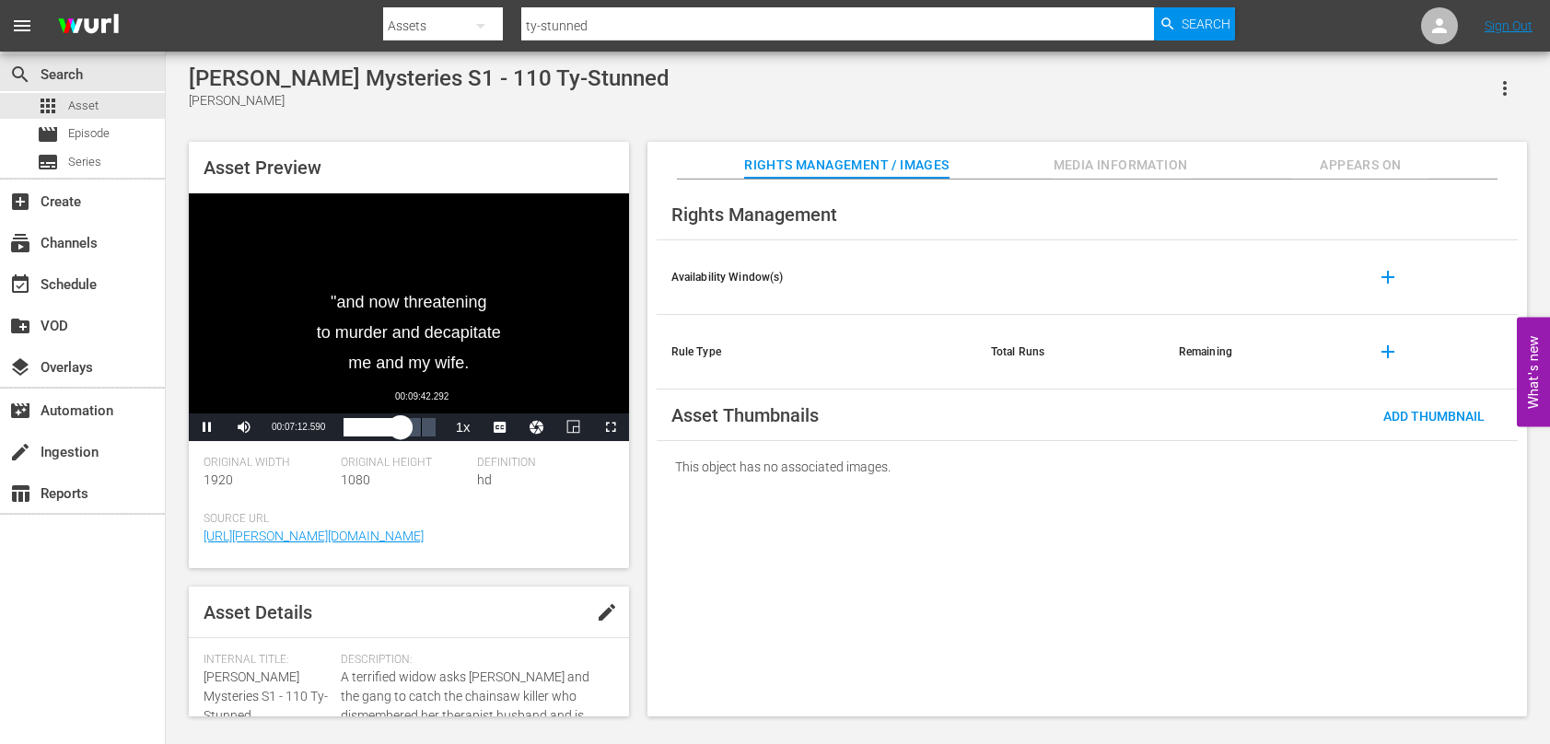
click at [421, 427] on div "Loaded : 71.05% 00:09:42.292 00:07:12.636" at bounding box center [389, 427] width 91 height 18
click at [73, 99] on span "Asset" at bounding box center [83, 106] width 30 height 18
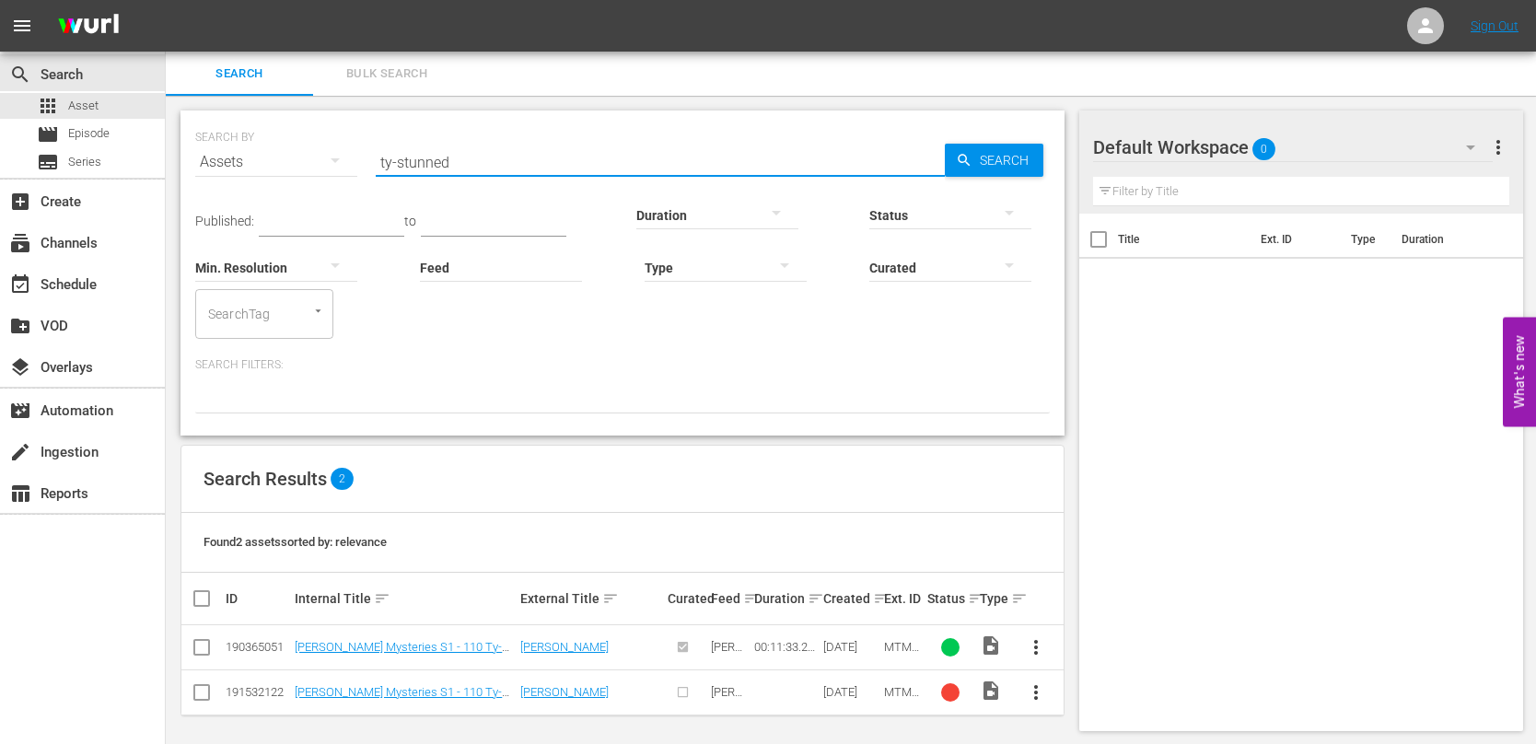
drag, startPoint x: 464, startPoint y: 167, endPoint x: 222, endPoint y: 145, distance: 243.3
click at [222, 145] on div "SEARCH BY Search By Assets Search ID, Title, Description, Keywords, or Category…" at bounding box center [622, 151] width 855 height 66
type input "what's that gn"
